Goal: Book appointment/travel/reservation

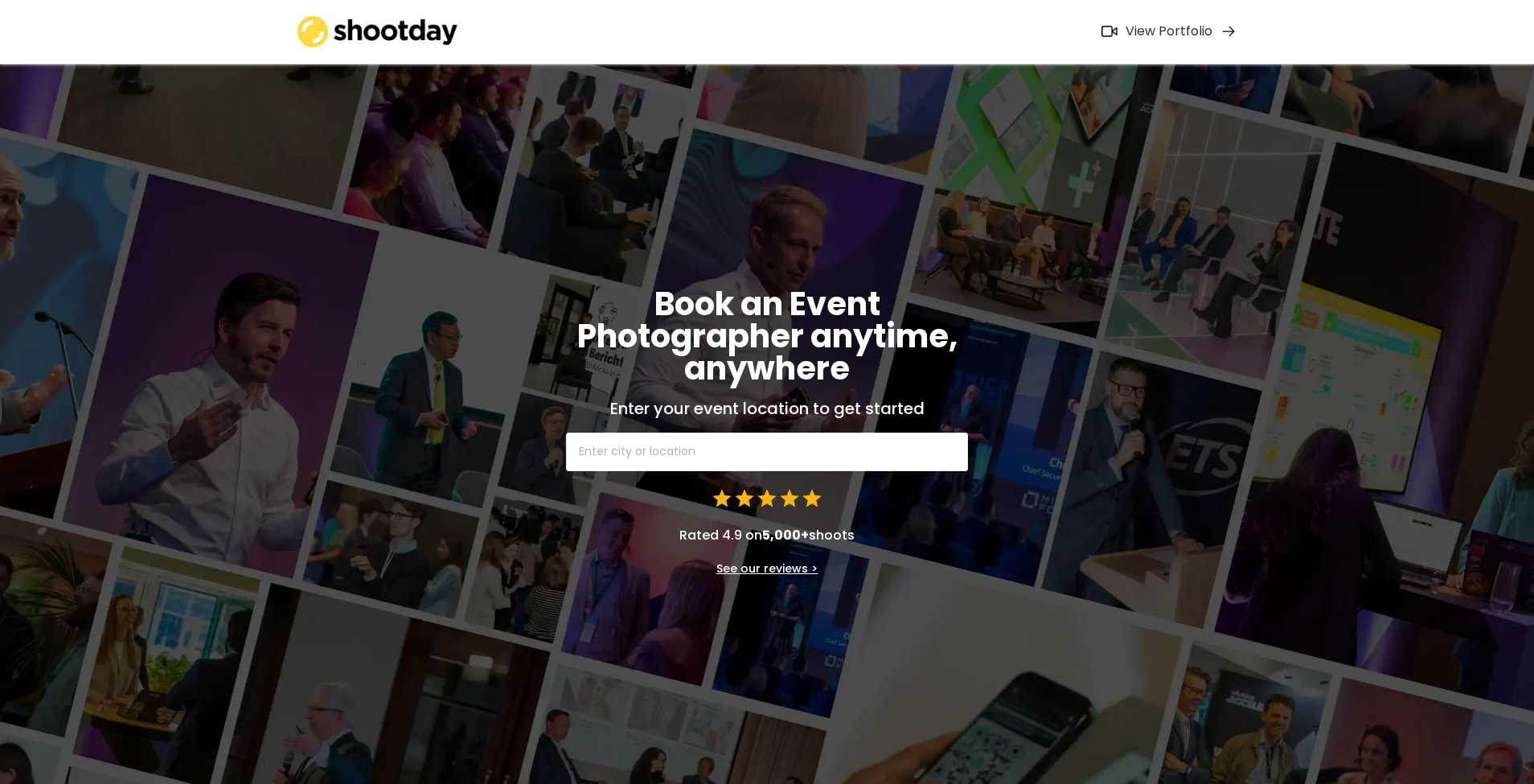
click at [711, 447] on input "text" at bounding box center [767, 451] width 402 height 38
type input "[MEDICAL_DATA]"
type input "Ibstock, [GEOGRAPHIC_DATA]"
type input "Ibsto"
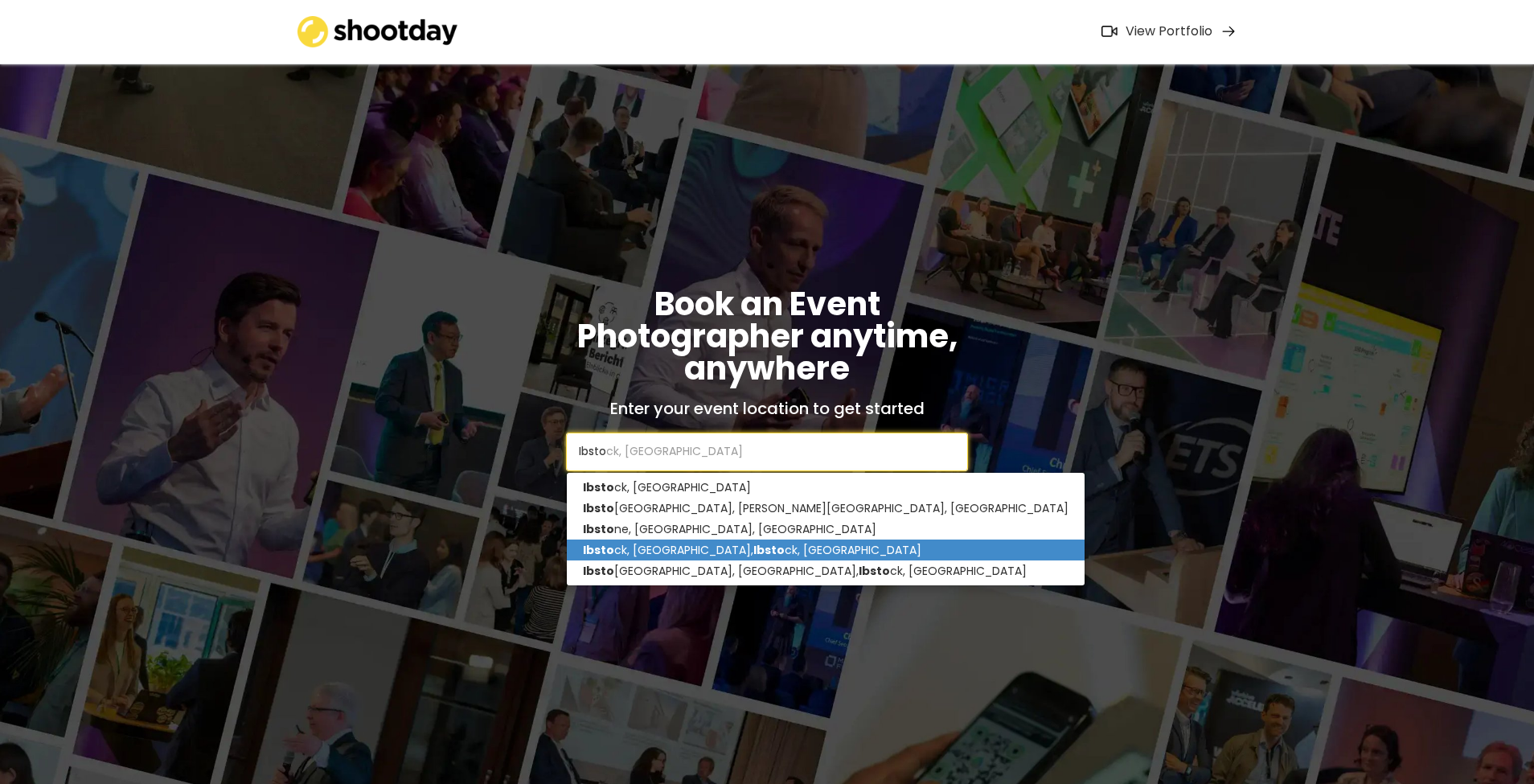
drag, startPoint x: 671, startPoint y: 485, endPoint x: 672, endPoint y: 545, distance: 60.0
click at [672, 545] on span "Ibsto ck, [GEOGRAPHIC_DATA] [GEOGRAPHIC_DATA], [PERSON_NAME], [GEOGRAPHIC_DATA]…" at bounding box center [826, 529] width 517 height 104
click at [672, 545] on p "Ibsto ck, [GEOGRAPHIC_DATA], Ibsto ck, [GEOGRAPHIC_DATA]" at bounding box center [826, 550] width 517 height 21
type input "Ibstock, [GEOGRAPHIC_DATA], [GEOGRAPHIC_DATA], [GEOGRAPHIC_DATA]"
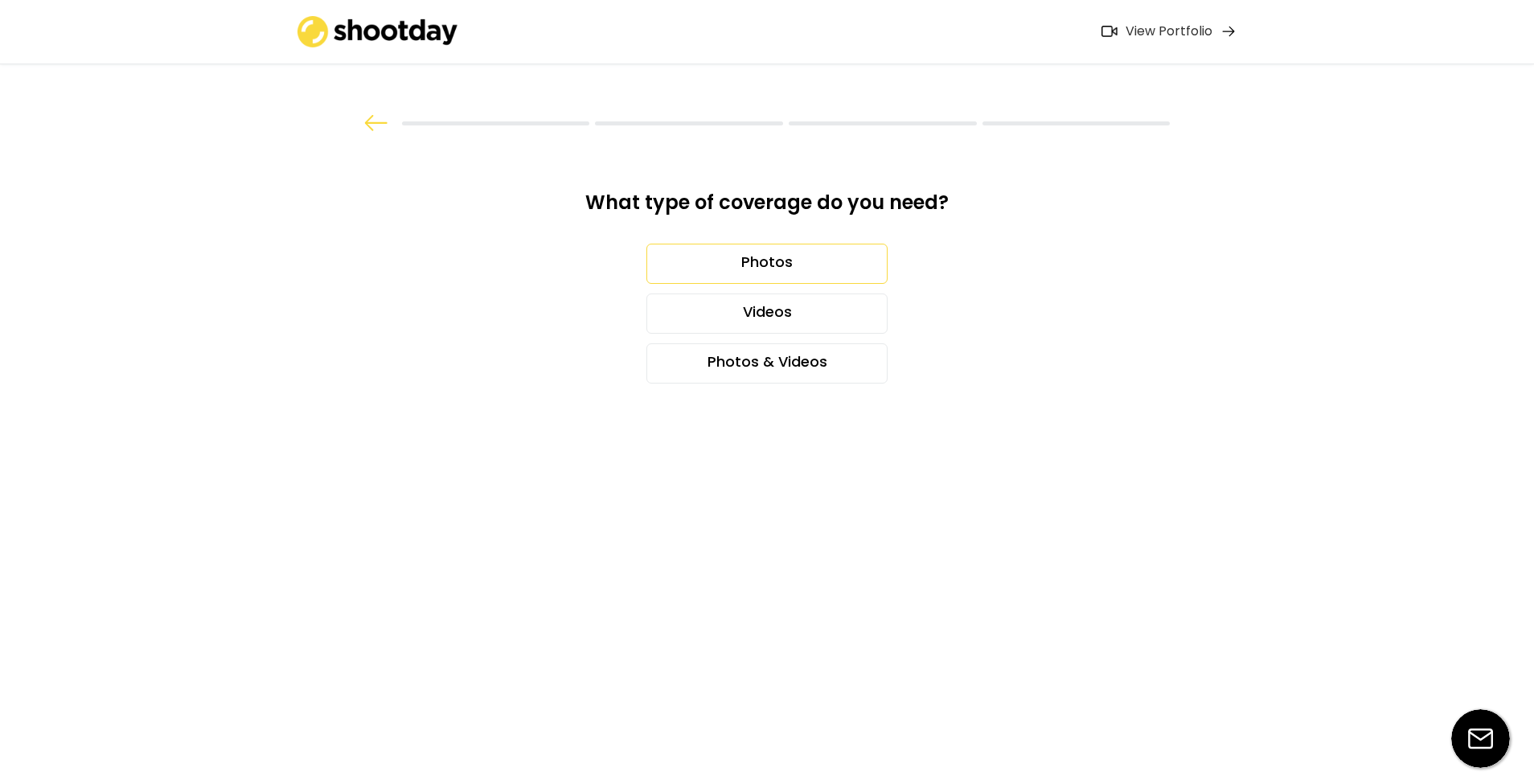
click at [765, 253] on div "Photos" at bounding box center [767, 264] width 242 height 40
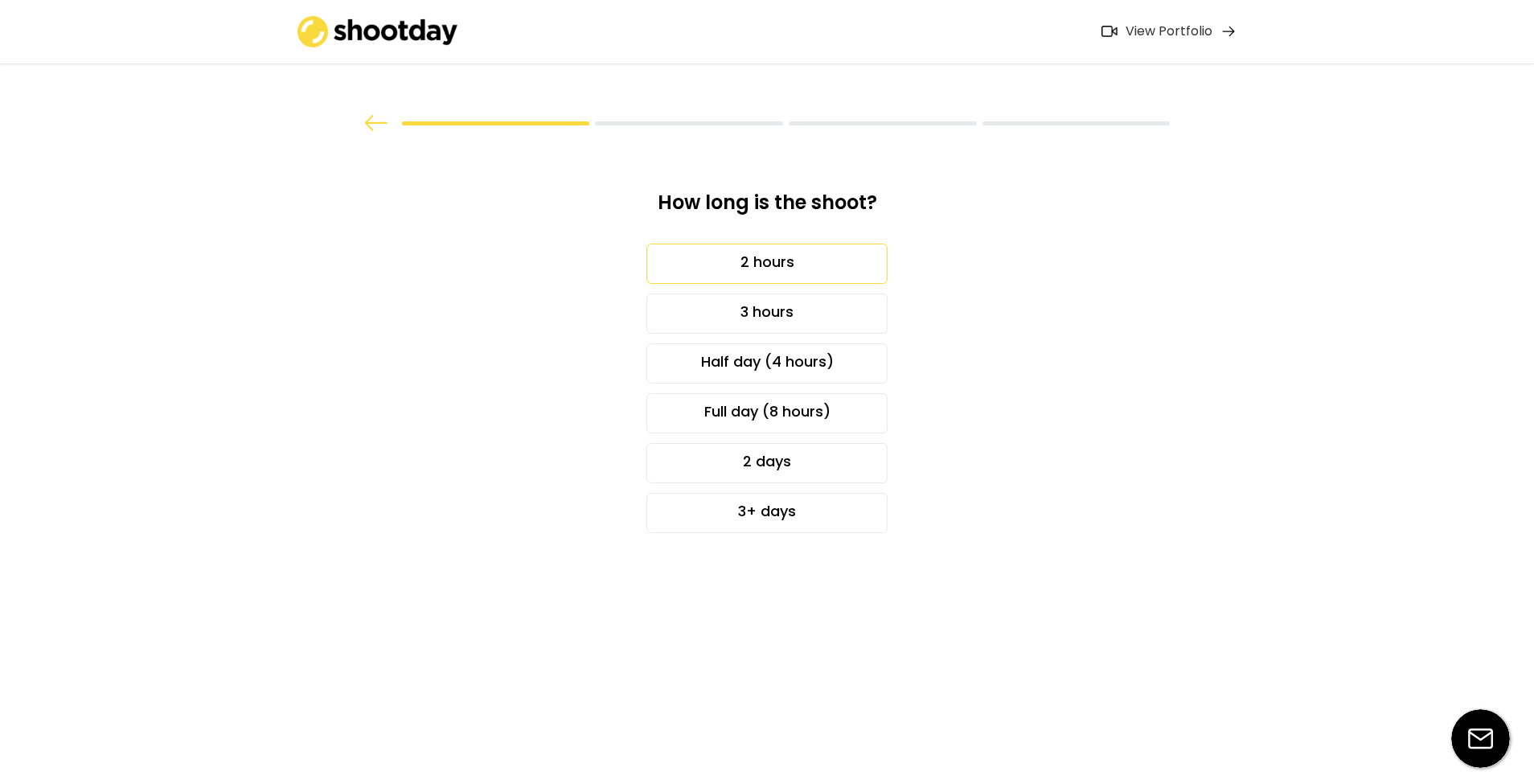
click at [769, 263] on div "2 hours" at bounding box center [767, 264] width 242 height 40
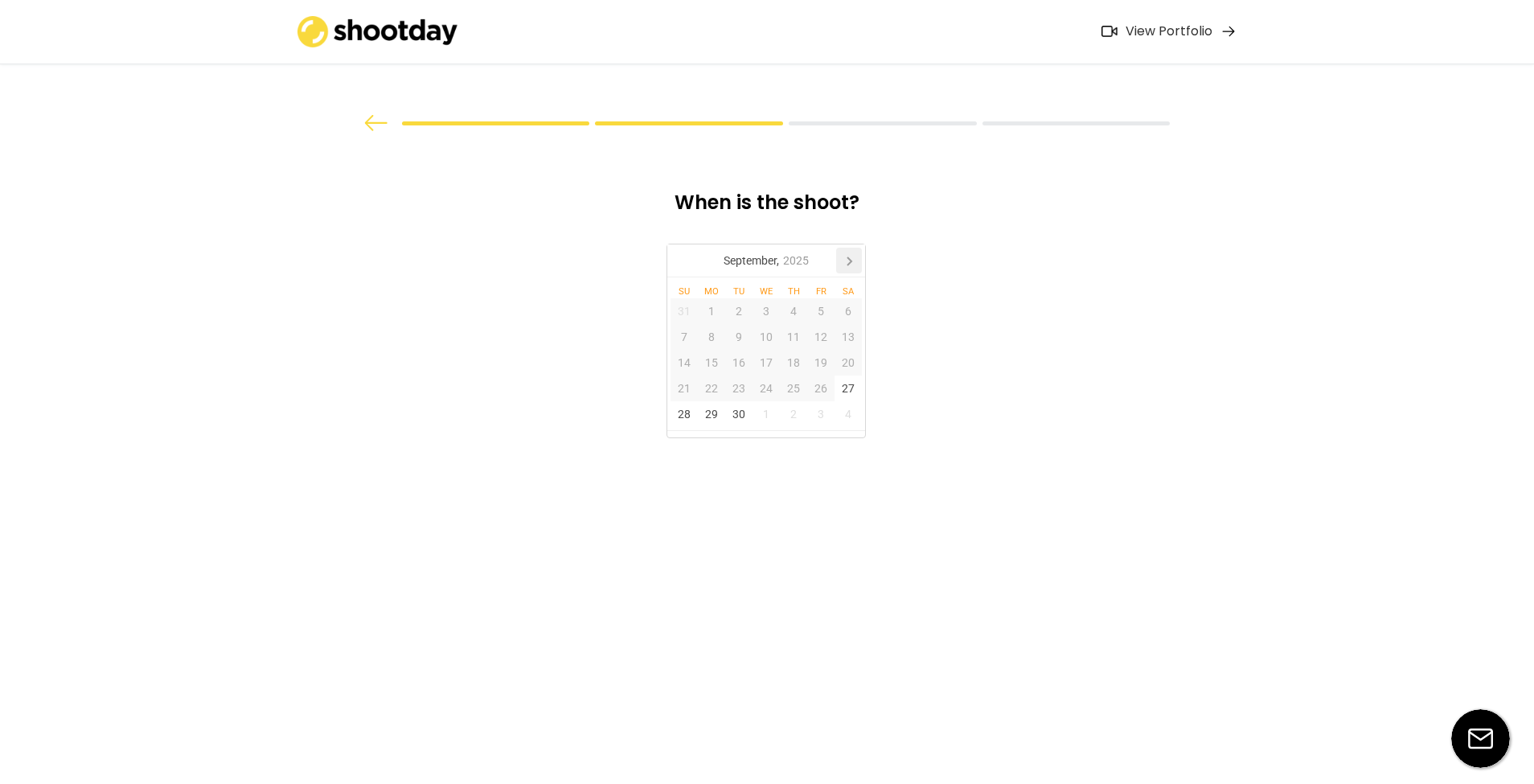
click at [844, 263] on icon at bounding box center [849, 260] width 26 height 26
click at [681, 265] on icon at bounding box center [684, 260] width 26 height 26
click at [738, 414] on div "30" at bounding box center [738, 414] width 27 height 26
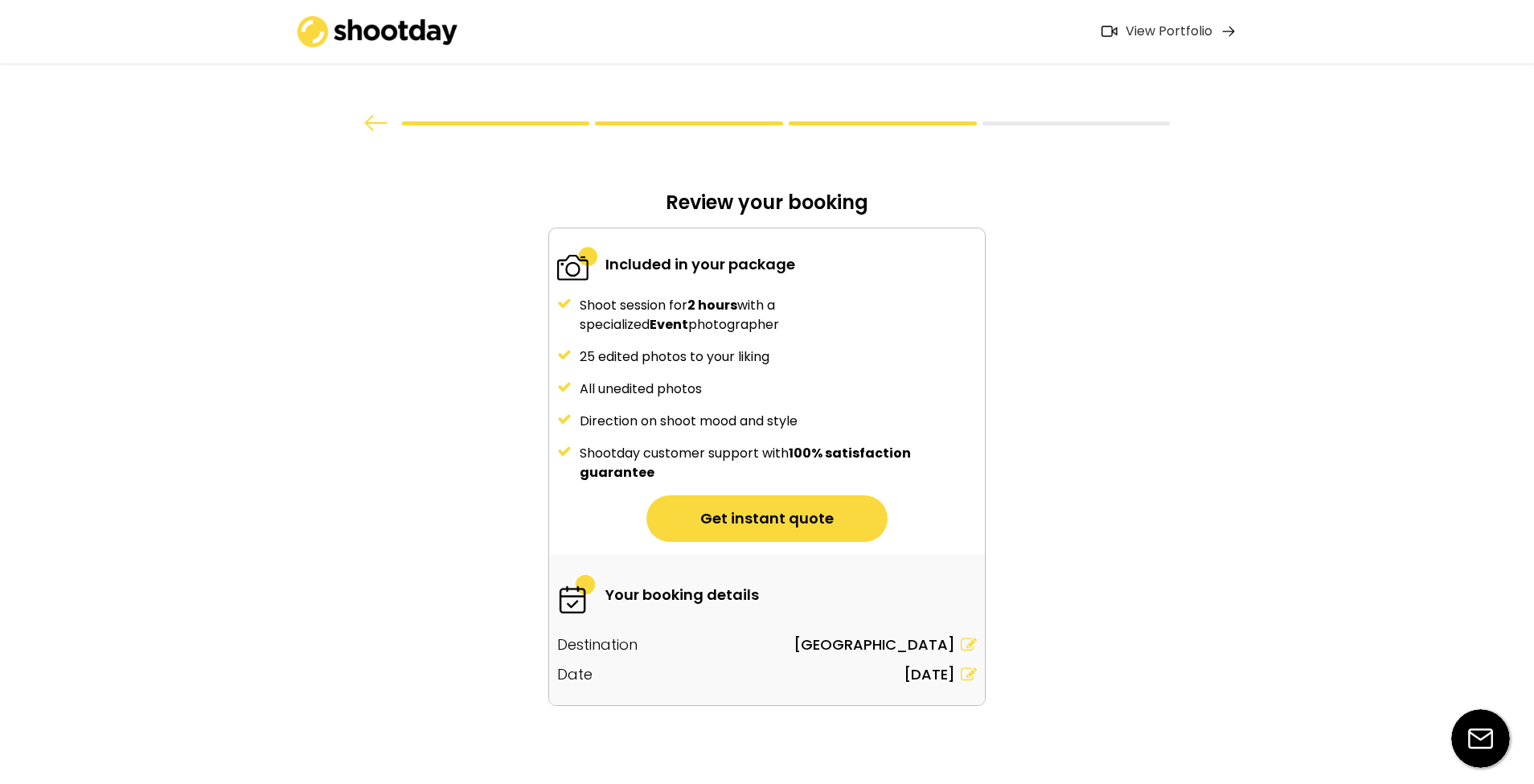
click at [757, 511] on button "Get instant quote" at bounding box center [767, 518] width 242 height 47
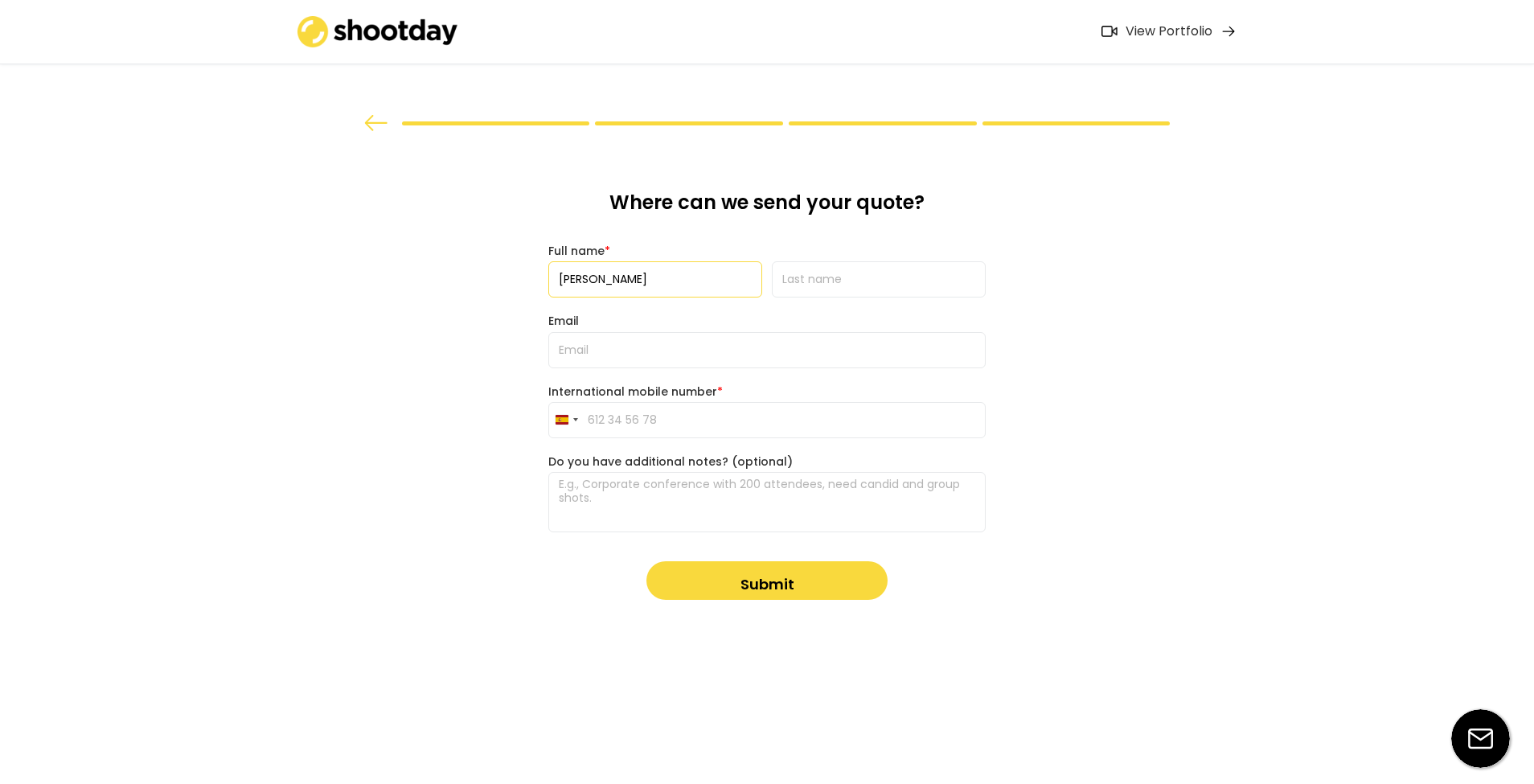
type input "[PERSON_NAME]"
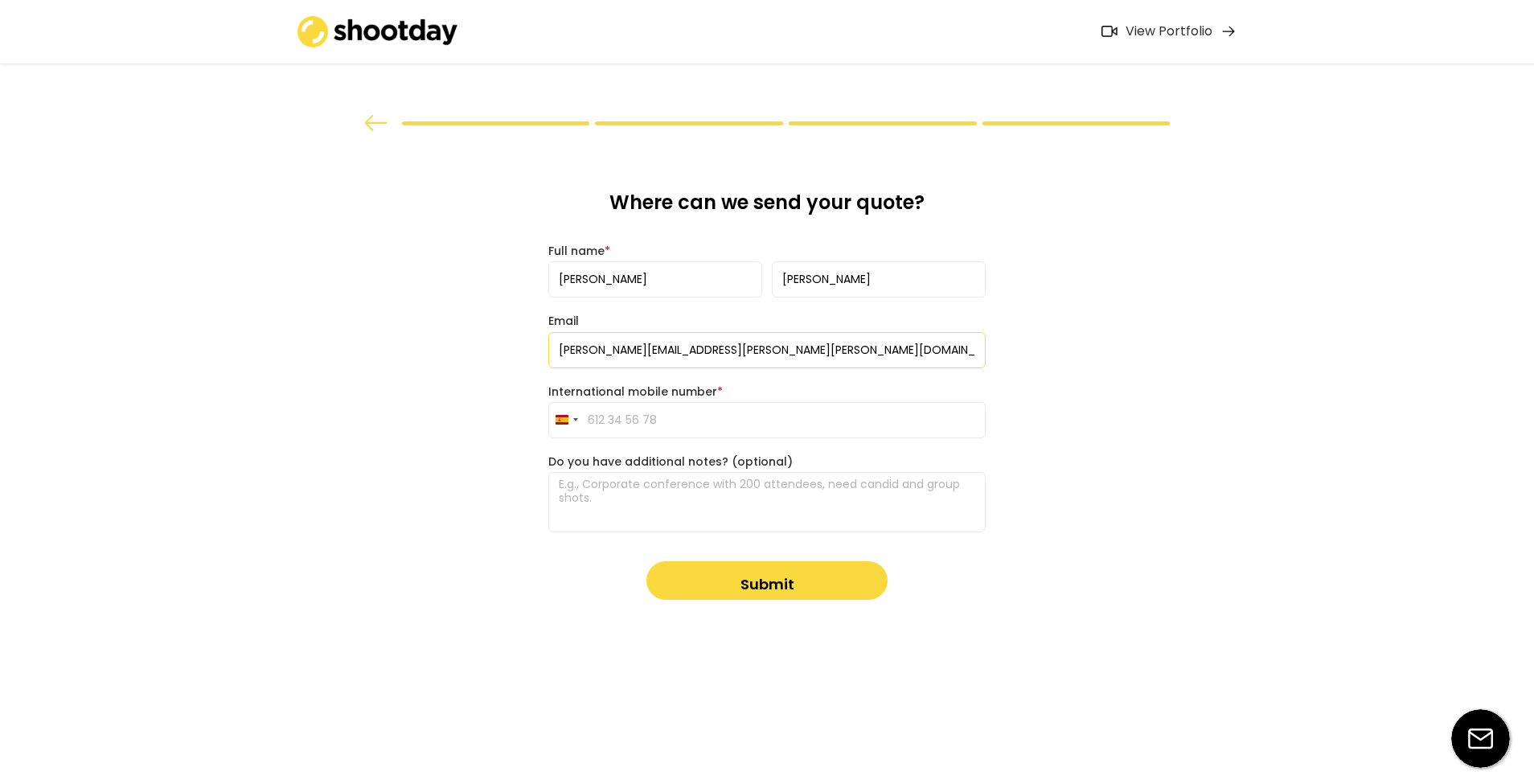
type input "[PERSON_NAME][EMAIL_ADDRESS][PERSON_NAME][PERSON_NAME][DOMAIN_NAME]"
type input "633 90 04 31"
click at [674, 517] on textarea at bounding box center [767, 502] width 437 height 60
click at [738, 482] on textarea "Corporate photos in an office. 10 photos will be the ideal." at bounding box center [767, 502] width 437 height 60
click at [916, 485] on textarea "Corporate photos in an office. Just 8 photos will be the ideal." at bounding box center [767, 502] width 437 height 60
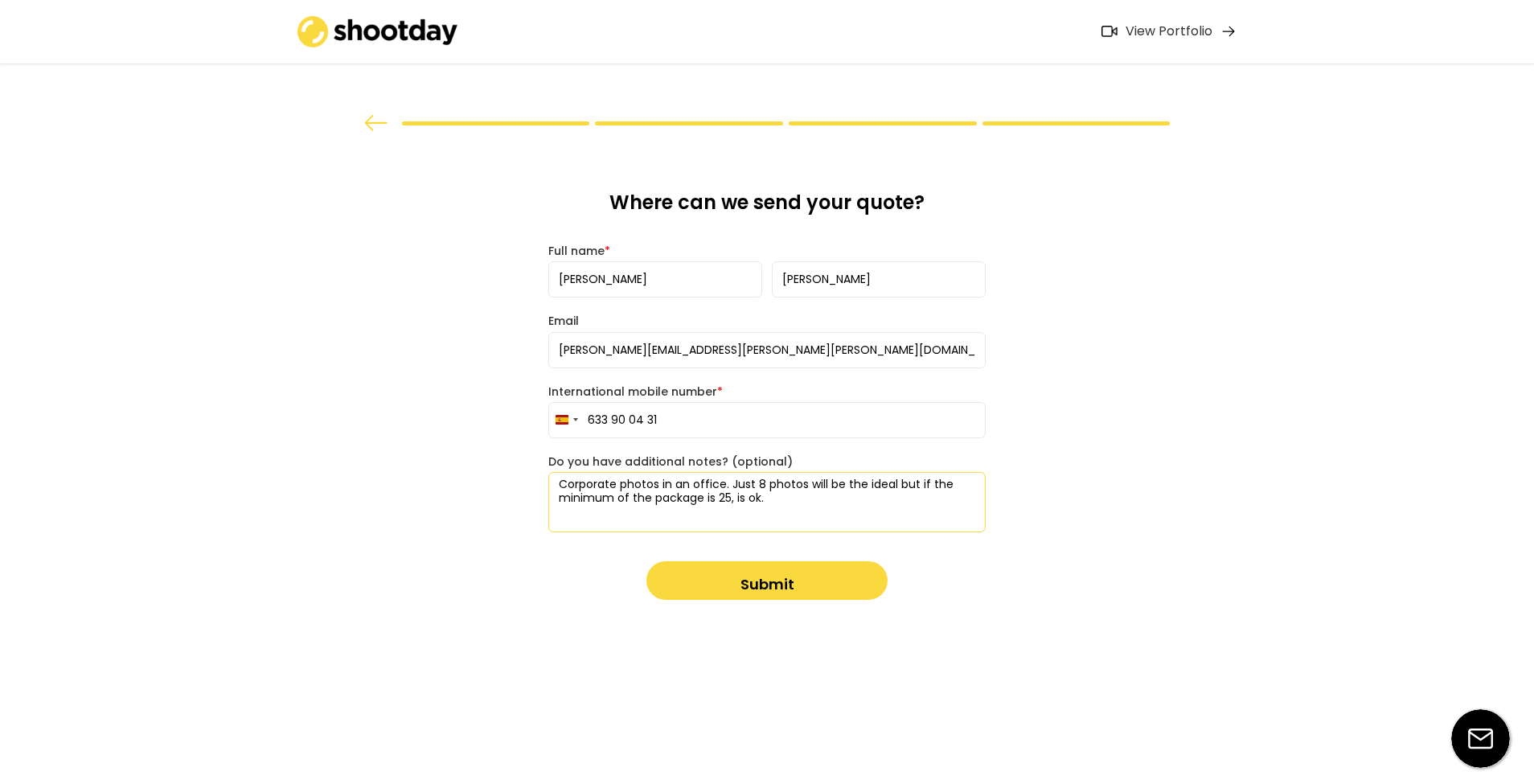
click at [883, 481] on textarea "Corporate photos in an office. Just 8 photos will be the ideal but if the minim…" at bounding box center [767, 502] width 437 height 60
click at [893, 481] on textarea "Corporate photos in an office. Just 8 photos will be the ideal but if the minim…" at bounding box center [767, 502] width 437 height 60
drag, startPoint x: 896, startPoint y: 481, endPoint x: 734, endPoint y: 481, distance: 162.0
click at [734, 481] on textarea "Corporate photos in an office. Just 8 photos will be the ideal but if the minim…" at bounding box center [767, 502] width 437 height 60
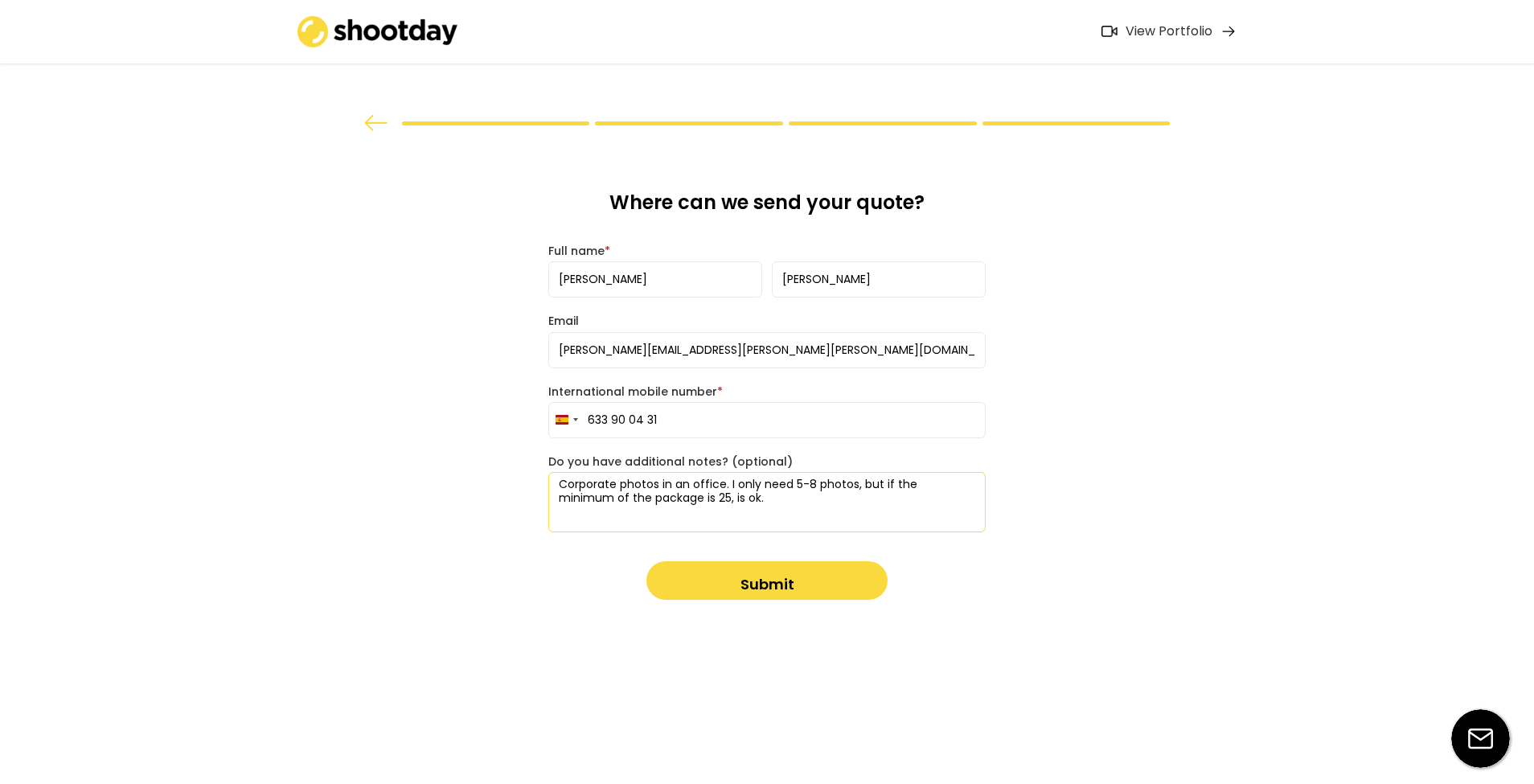
type textarea "Corporate photos in an office. I only need 5-8 photos, but if the minimum of th…"
click at [731, 582] on button "Submit" at bounding box center [767, 580] width 242 height 38
